Goal: Information Seeking & Learning: Check status

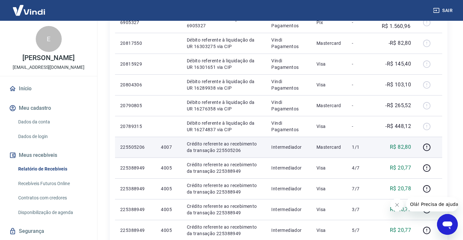
scroll to position [32, 0]
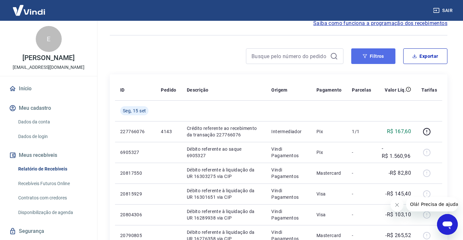
click at [374, 54] on button "Filtros" at bounding box center [373, 56] width 44 height 16
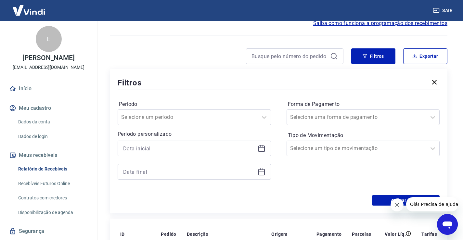
click at [259, 147] on icon at bounding box center [261, 147] width 6 height 1
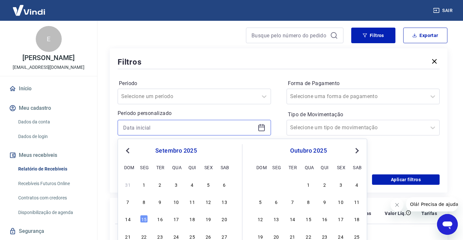
scroll to position [65, 0]
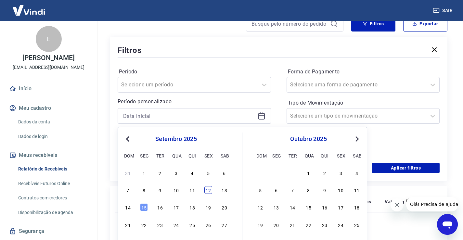
click at [210, 189] on div "12" at bounding box center [208, 190] width 8 height 8
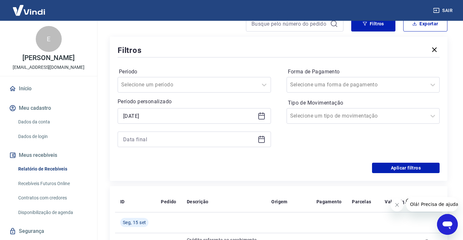
type input "12/09/2025"
click at [263, 139] on icon at bounding box center [262, 139] width 8 height 8
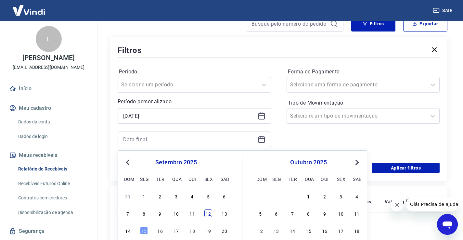
click at [206, 213] on div "12" at bounding box center [208, 214] width 8 height 8
click at [206, 213] on td at bounding box center [224, 222] width 85 height 21
type input "12/09/2025"
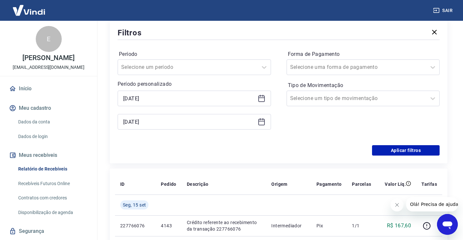
scroll to position [97, 0]
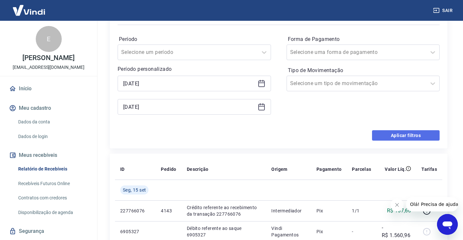
click at [387, 134] on button "Aplicar filtros" at bounding box center [406, 135] width 68 height 10
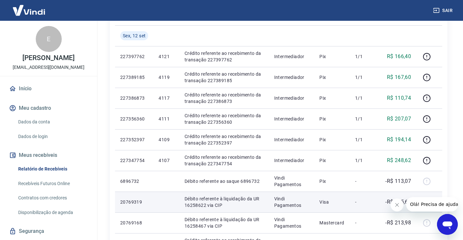
scroll to position [130, 0]
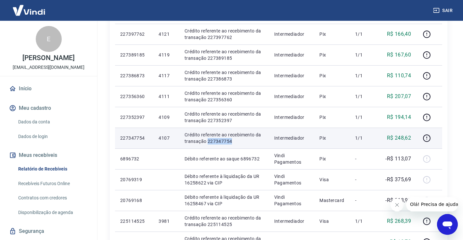
drag, startPoint x: 239, startPoint y: 140, endPoint x: 208, endPoint y: 141, distance: 31.9
click at [208, 141] on p "Crédito referente ao recebimento da transação 227347754" at bounding box center [224, 138] width 79 height 13
copy p "227347754"
click at [237, 142] on p "Crédito referente ao recebimento da transação 227347754" at bounding box center [224, 138] width 79 height 13
drag, startPoint x: 244, startPoint y: 141, endPoint x: 206, endPoint y: 141, distance: 38.0
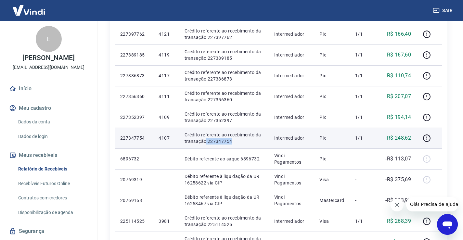
click at [206, 141] on p "Crédito referente ao recebimento da transação 227347754" at bounding box center [224, 138] width 79 height 13
copy p "227347754"
click at [428, 140] on icon "button" at bounding box center [427, 138] width 8 height 8
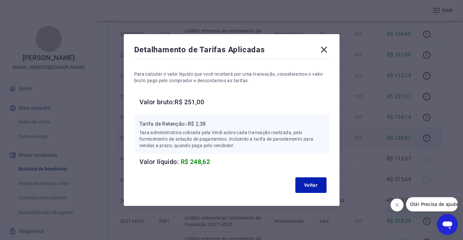
click at [325, 48] on icon at bounding box center [324, 50] width 6 height 6
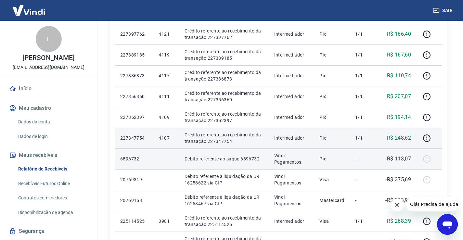
scroll to position [97, 0]
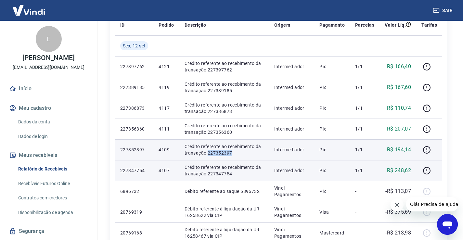
drag, startPoint x: 236, startPoint y: 153, endPoint x: 207, endPoint y: 152, distance: 28.6
click at [207, 152] on p "Crédito referente ao recebimento da transação 227352397" at bounding box center [224, 149] width 79 height 13
copy p "227352397"
click at [424, 149] on icon "button" at bounding box center [426, 149] width 7 height 7
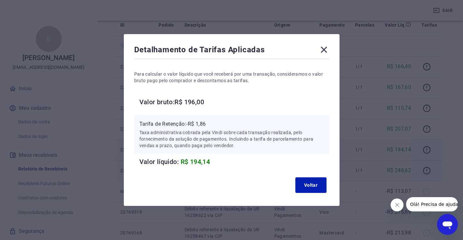
click at [325, 50] on icon at bounding box center [324, 50] width 10 height 10
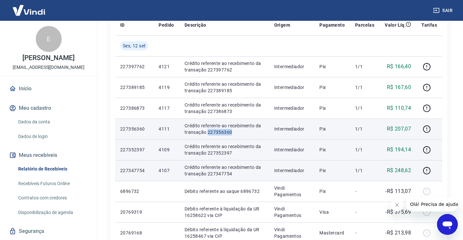
drag, startPoint x: 233, startPoint y: 134, endPoint x: 208, endPoint y: 132, distance: 24.8
click at [208, 132] on p "Crédito referente ao recebimento da transação 227356360" at bounding box center [224, 128] width 79 height 13
copy p "227356360"
click at [429, 127] on icon "button" at bounding box center [427, 129] width 8 height 8
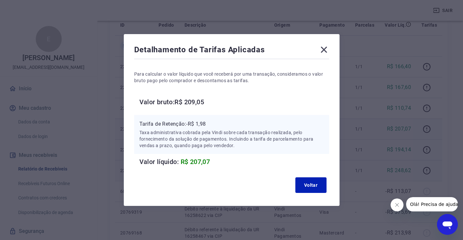
click at [324, 50] on icon at bounding box center [324, 50] width 10 height 10
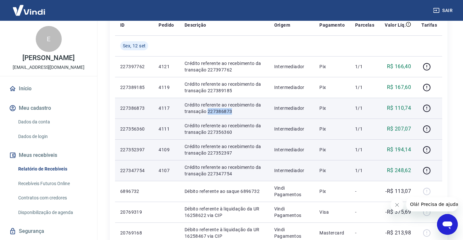
drag, startPoint x: 232, startPoint y: 113, endPoint x: 208, endPoint y: 111, distance: 24.4
click at [208, 111] on p "Crédito referente ao recebimento da transação 227386873" at bounding box center [224, 108] width 79 height 13
copy p "227386873"
click at [431, 108] on icon "button" at bounding box center [427, 108] width 8 height 8
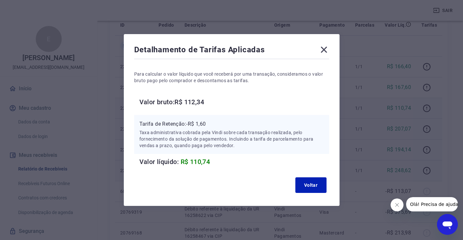
click at [325, 51] on icon at bounding box center [324, 50] width 6 height 6
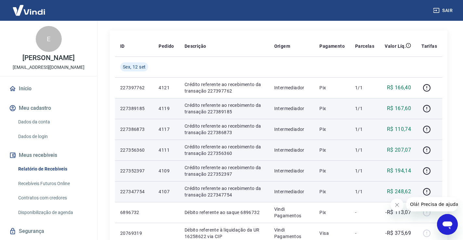
scroll to position [65, 0]
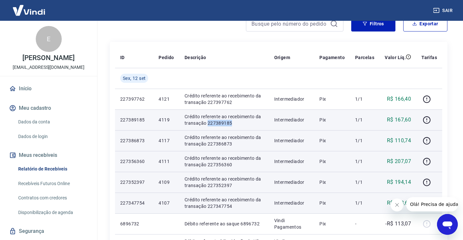
drag, startPoint x: 232, startPoint y: 124, endPoint x: 207, endPoint y: 127, distance: 24.8
click at [207, 127] on td "Crédito referente ao recebimento da transação 227389185" at bounding box center [224, 119] width 90 height 21
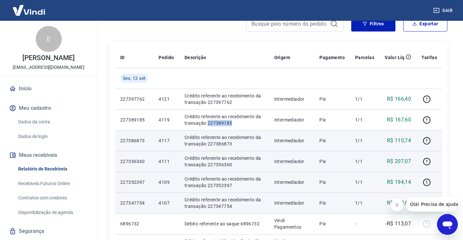
copy p "227389185"
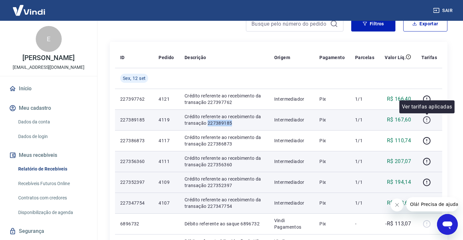
click at [426, 118] on icon "button" at bounding box center [427, 120] width 8 height 8
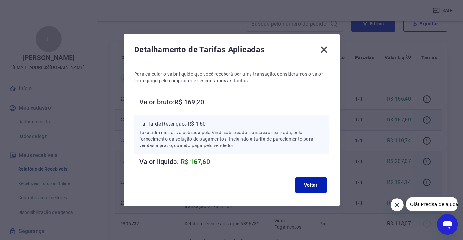
click at [326, 50] on icon at bounding box center [324, 50] width 6 height 6
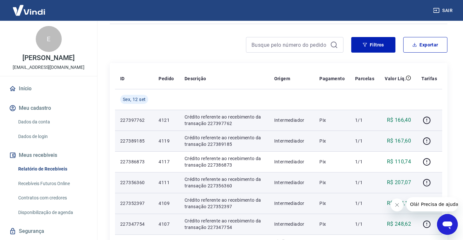
scroll to position [32, 0]
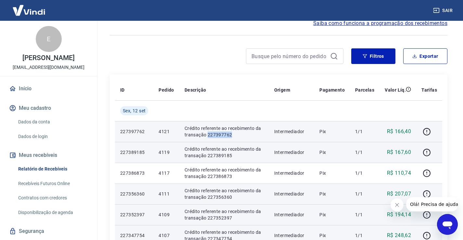
drag, startPoint x: 234, startPoint y: 135, endPoint x: 208, endPoint y: 136, distance: 26.7
click at [208, 136] on p "Crédito referente ao recebimento da transação 227397762" at bounding box center [224, 131] width 79 height 13
copy p "227397762"
click at [427, 130] on icon "button" at bounding box center [426, 131] width 1 height 2
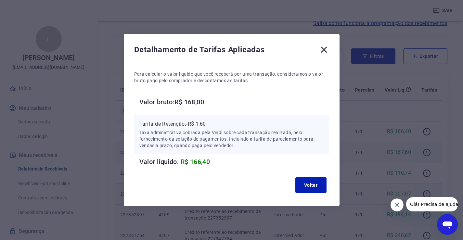
drag, startPoint x: 328, startPoint y: 47, endPoint x: 336, endPoint y: 54, distance: 10.3
click at [327, 47] on icon at bounding box center [324, 50] width 6 height 6
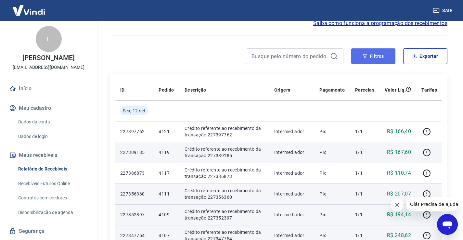
click at [361, 57] on button "Filtros" at bounding box center [373, 56] width 44 height 16
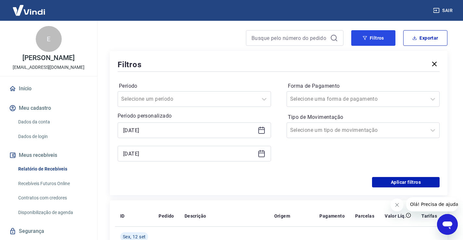
scroll to position [65, 0]
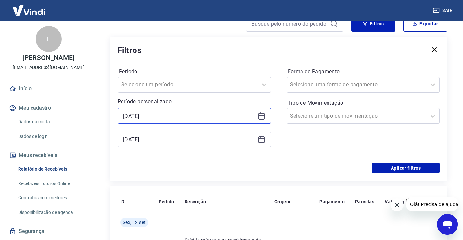
click at [197, 119] on input "12/09/2025" at bounding box center [189, 116] width 132 height 10
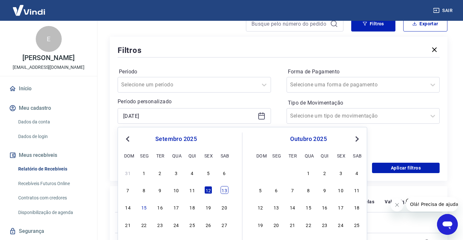
click at [224, 188] on div "13" at bounding box center [225, 190] width 8 height 8
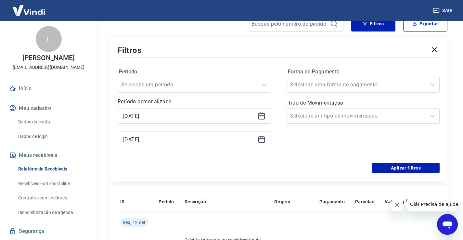
type input "13/09/2025"
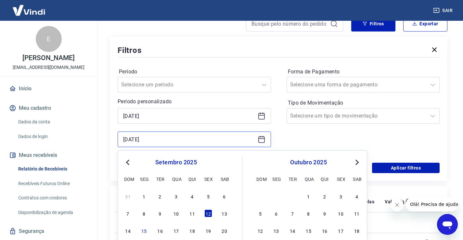
click at [169, 138] on input "12/09/2025" at bounding box center [189, 140] width 132 height 10
click at [223, 213] on div "13" at bounding box center [225, 214] width 8 height 8
click at [223, 213] on td at bounding box center [224, 222] width 90 height 21
type input "13/09/2025"
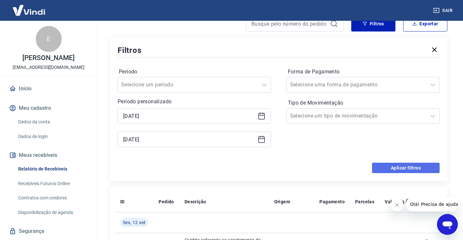
click at [400, 168] on button "Aplicar filtros" at bounding box center [406, 168] width 68 height 10
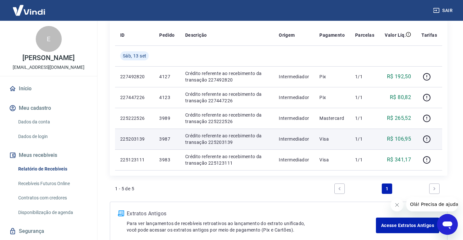
scroll to position [97, 0]
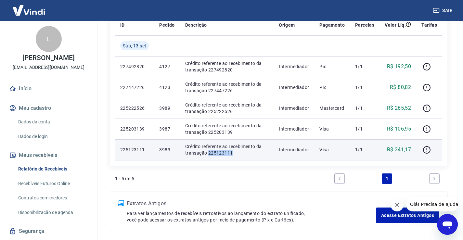
drag, startPoint x: 226, startPoint y: 153, endPoint x: 208, endPoint y: 155, distance: 18.0
click at [208, 155] on p "Crédito referente ao recebimento da transação 225123111" at bounding box center [226, 149] width 83 height 13
copy p "225123111"
click at [239, 151] on p "Crédito referente ao recebimento da transação 225123111" at bounding box center [226, 149] width 83 height 13
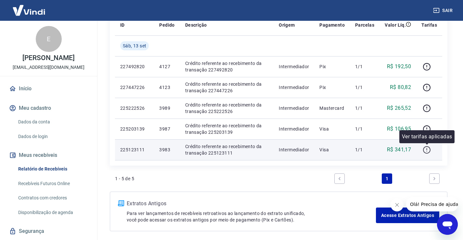
click at [426, 148] on icon "button" at bounding box center [427, 150] width 8 height 8
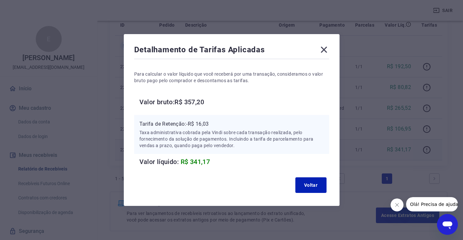
click at [326, 53] on icon at bounding box center [324, 50] width 10 height 10
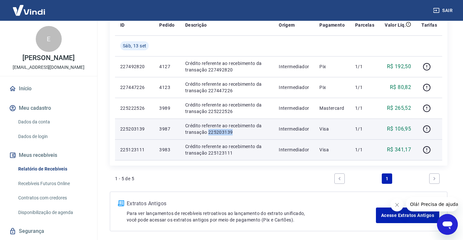
drag, startPoint x: 239, startPoint y: 132, endPoint x: 208, endPoint y: 131, distance: 31.2
click at [208, 131] on p "Crédito referente ao recebimento da transação 225203139" at bounding box center [226, 128] width 83 height 13
copy p "225203139"
click at [241, 138] on td "Crédito referente ao recebimento da transação 225203139" at bounding box center [227, 129] width 94 height 21
drag, startPoint x: 243, startPoint y: 132, endPoint x: 209, endPoint y: 134, distance: 34.2
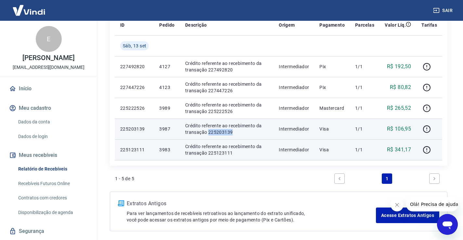
click at [209, 134] on p "Crédito referente ao recebimento da transação 225203139" at bounding box center [226, 128] width 83 height 13
copy p "225203139"
click at [429, 128] on icon "button" at bounding box center [427, 129] width 8 height 8
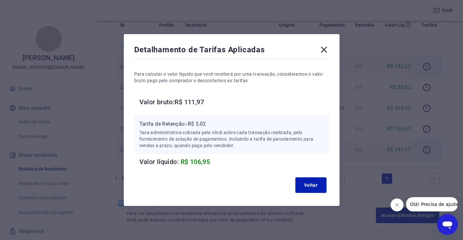
drag, startPoint x: 323, startPoint y: 51, endPoint x: 332, endPoint y: 66, distance: 17.5
click at [323, 51] on icon at bounding box center [324, 50] width 10 height 10
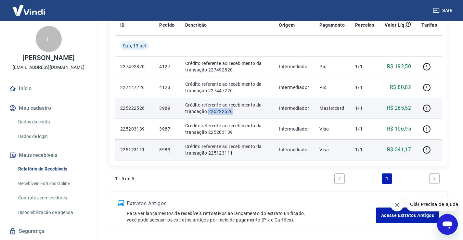
drag, startPoint x: 238, startPoint y: 109, endPoint x: 207, endPoint y: 109, distance: 30.5
click at [207, 109] on p "Crédito referente ao recebimento da transação 225222526" at bounding box center [226, 108] width 83 height 13
click at [430, 110] on icon "button" at bounding box center [427, 108] width 8 height 8
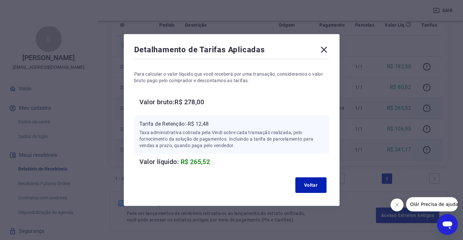
click at [326, 50] on icon at bounding box center [324, 50] width 6 height 6
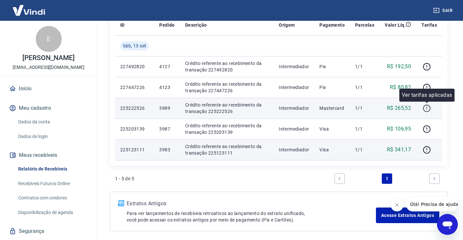
click at [430, 106] on icon "button" at bounding box center [426, 108] width 7 height 7
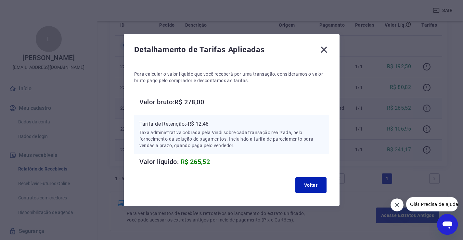
click at [430, 106] on div "Detalhamento de Tarifas Aplicadas Para calcular o valor líquido que você recebe…" at bounding box center [231, 120] width 463 height 240
click at [321, 47] on icon at bounding box center [324, 50] width 10 height 10
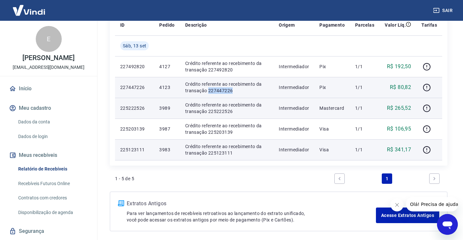
drag, startPoint x: 234, startPoint y: 90, endPoint x: 208, endPoint y: 90, distance: 25.7
click at [208, 90] on p "Crédito referente ao recebimento da transação 227447226" at bounding box center [226, 87] width 83 height 13
